Goal: Information Seeking & Learning: Find specific fact

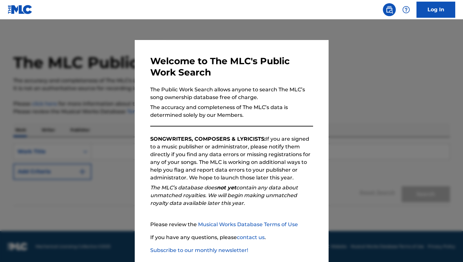
click at [100, 89] on div at bounding box center [231, 150] width 463 height 262
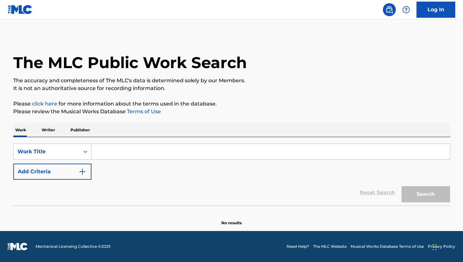
click at [123, 148] on input "Search Form" at bounding box center [270, 152] width 358 height 16
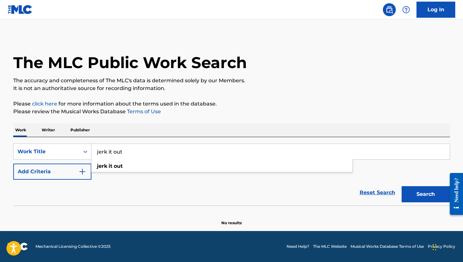
type input "jerk it out"
click at [135, 130] on div "Work Writer Publisher" at bounding box center [231, 130] width 437 height 14
click at [70, 176] on button "Add Criteria" at bounding box center [52, 172] width 78 height 16
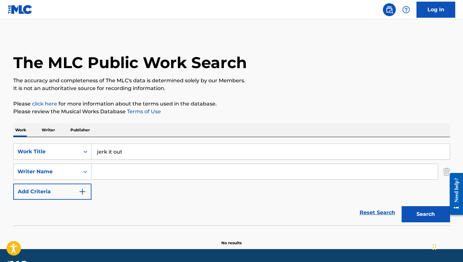
click at [119, 175] on input "Search Form" at bounding box center [264, 172] width 346 height 16
click at [401, 206] on button "Search" at bounding box center [425, 214] width 48 height 16
click at [109, 172] on input "ahluind" at bounding box center [264, 172] width 346 height 16
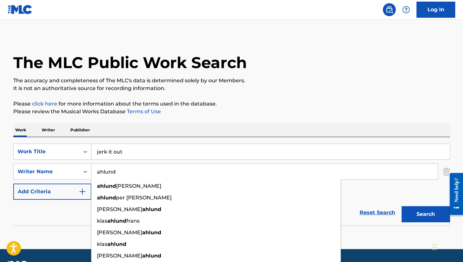
type input "ahlund"
click at [401, 206] on button "Search" at bounding box center [425, 214] width 48 height 16
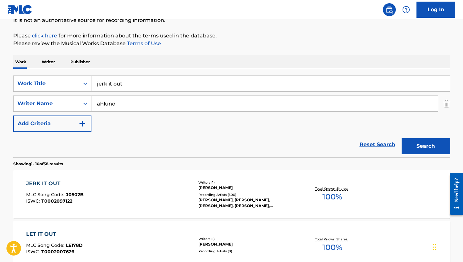
scroll to position [116, 0]
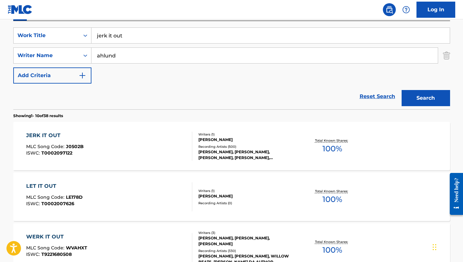
click at [52, 139] on div "JERK IT OUT" at bounding box center [54, 136] width 57 height 8
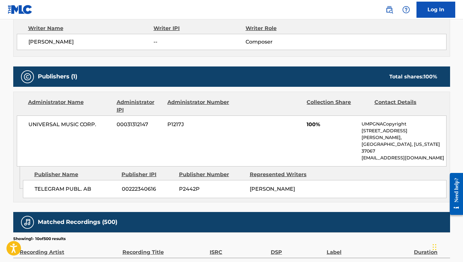
scroll to position [236, 0]
